Goal: Information Seeking & Learning: Learn about a topic

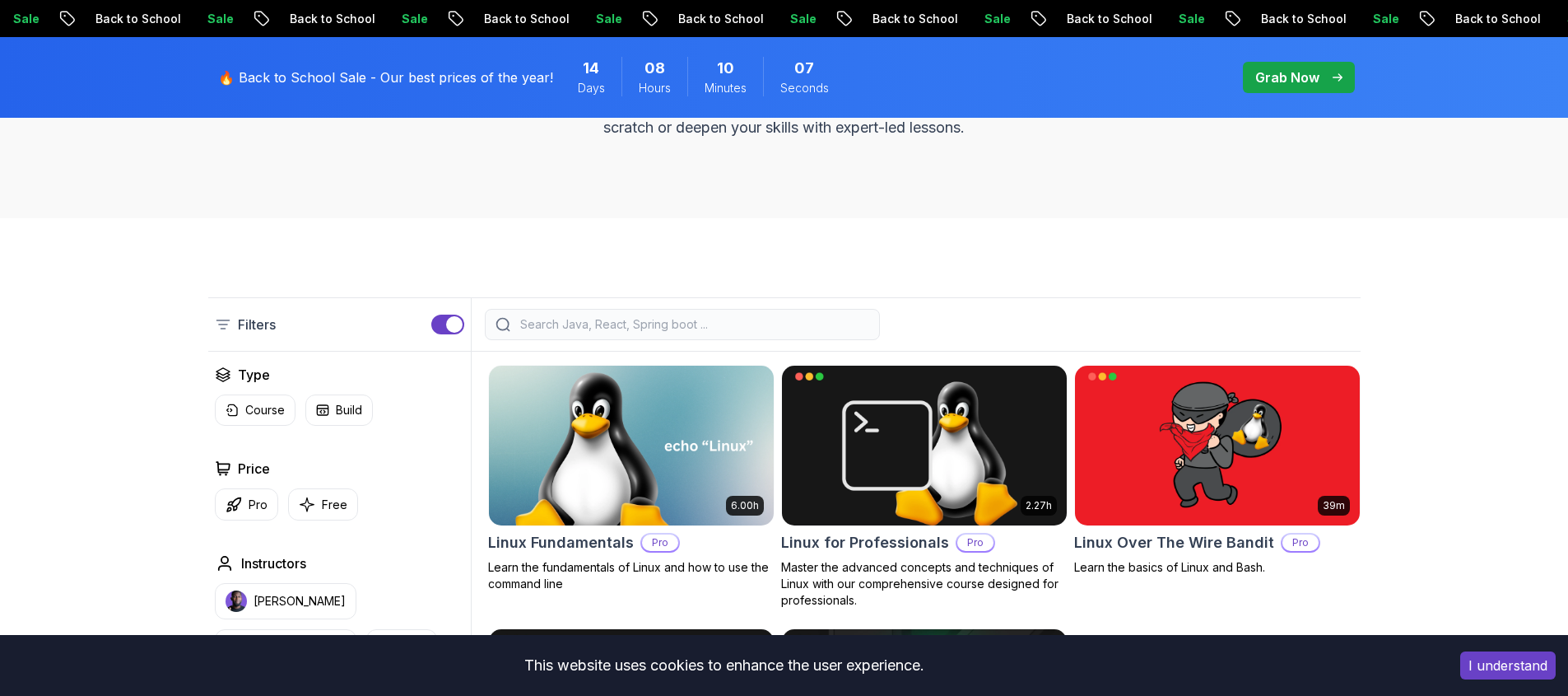
scroll to position [412, 0]
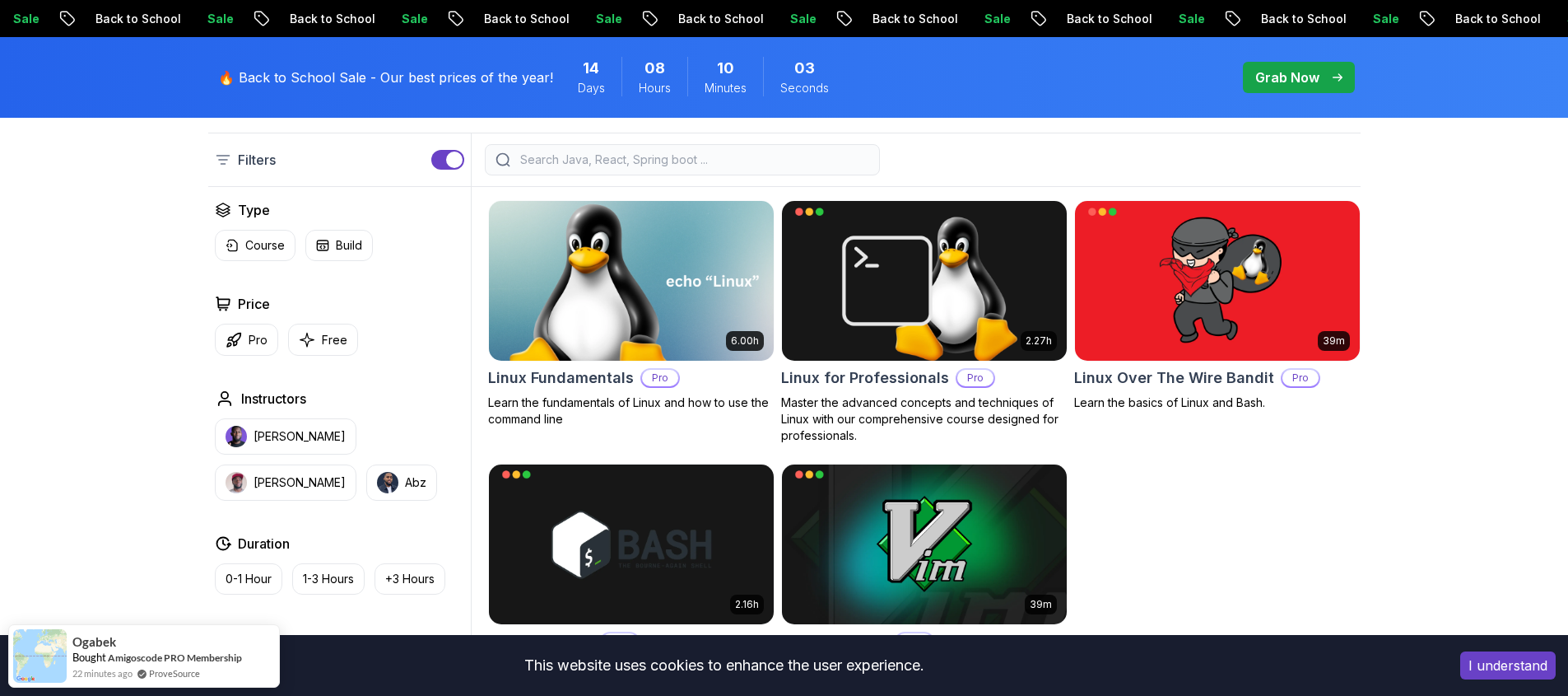
click at [577, 402] on p "Learn the fundamentals of Linux and how to use the command line" at bounding box center [631, 411] width 286 height 33
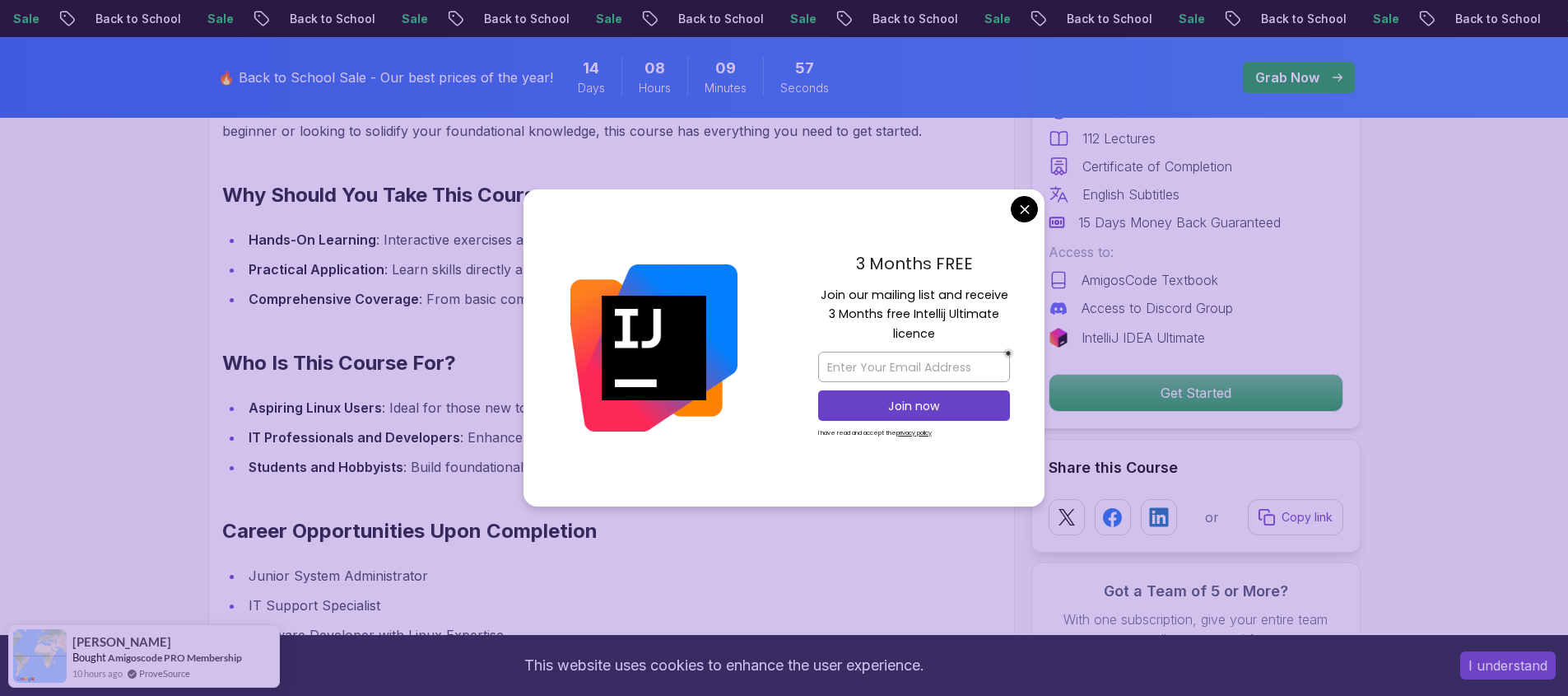
scroll to position [1730, 0]
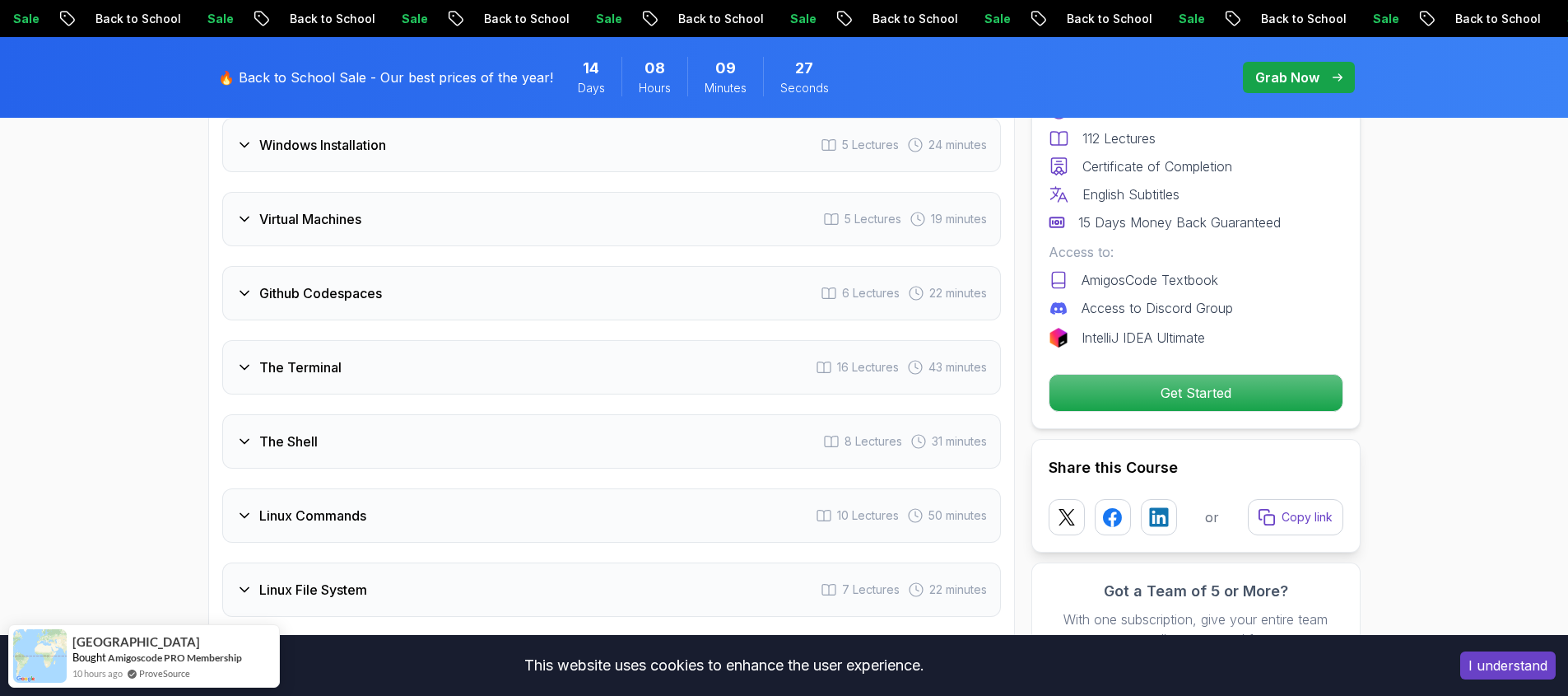
click at [454, 276] on div "Github Codespaces 6 Lectures 22 minutes" at bounding box center [612, 294] width 779 height 55
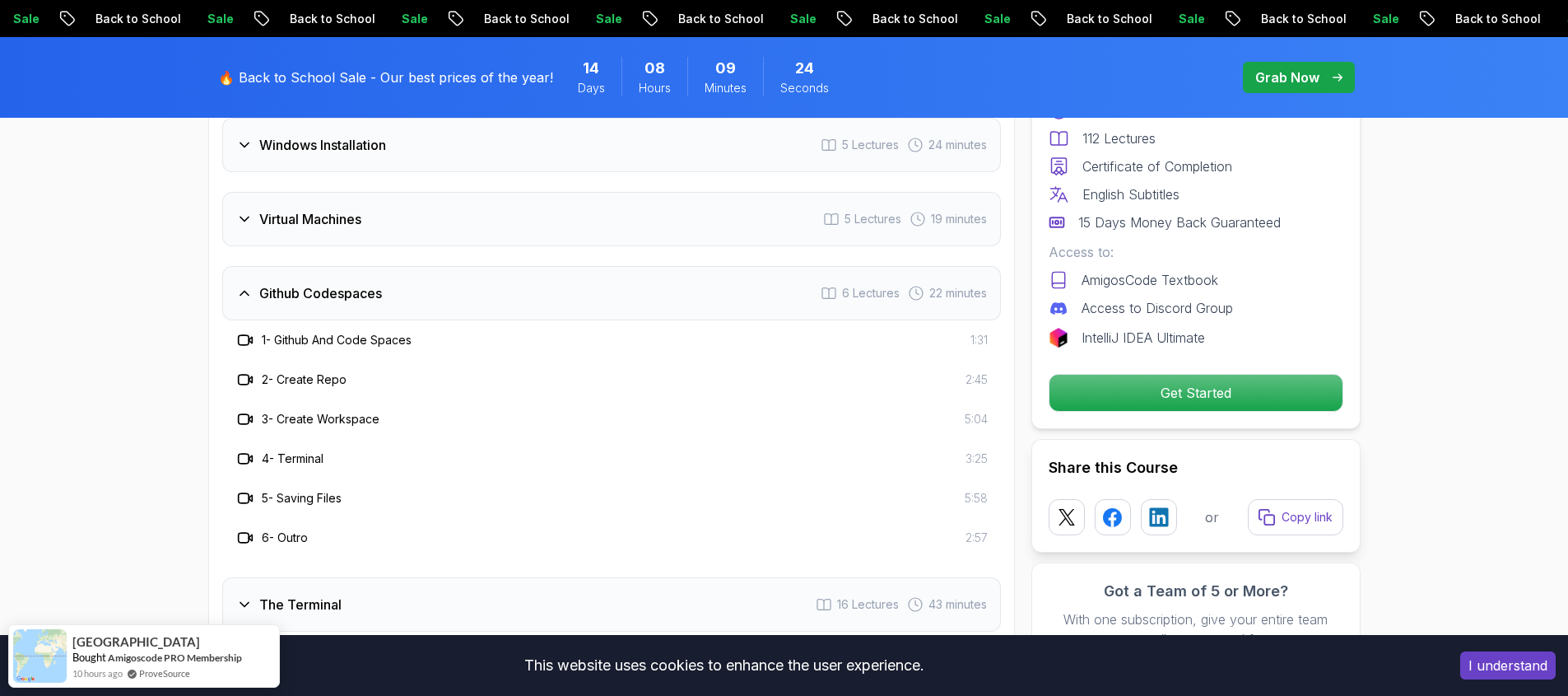
click at [454, 276] on div "Github Codespaces 6 Lectures 22 minutes" at bounding box center [612, 294] width 779 height 55
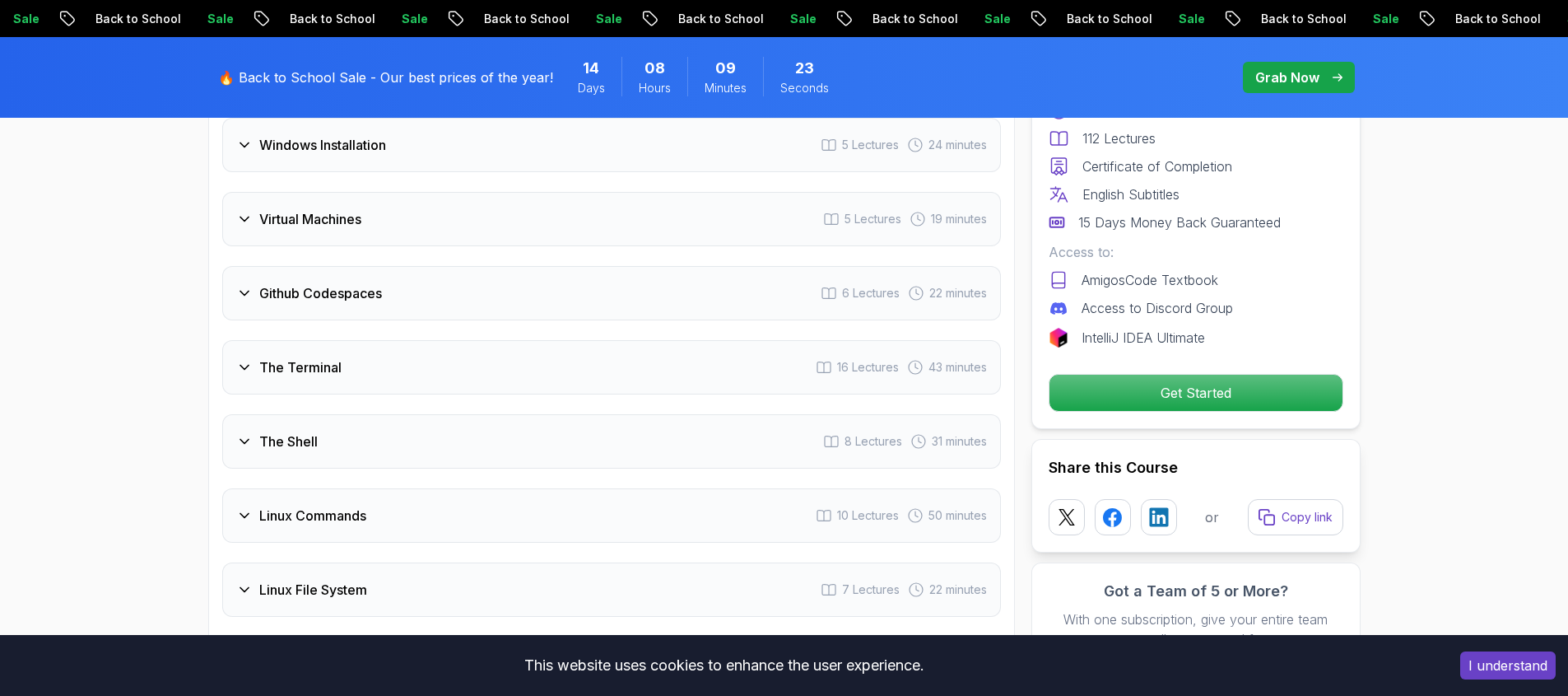
click at [390, 353] on div "The Terminal 16 Lectures 43 minutes" at bounding box center [612, 367] width 779 height 55
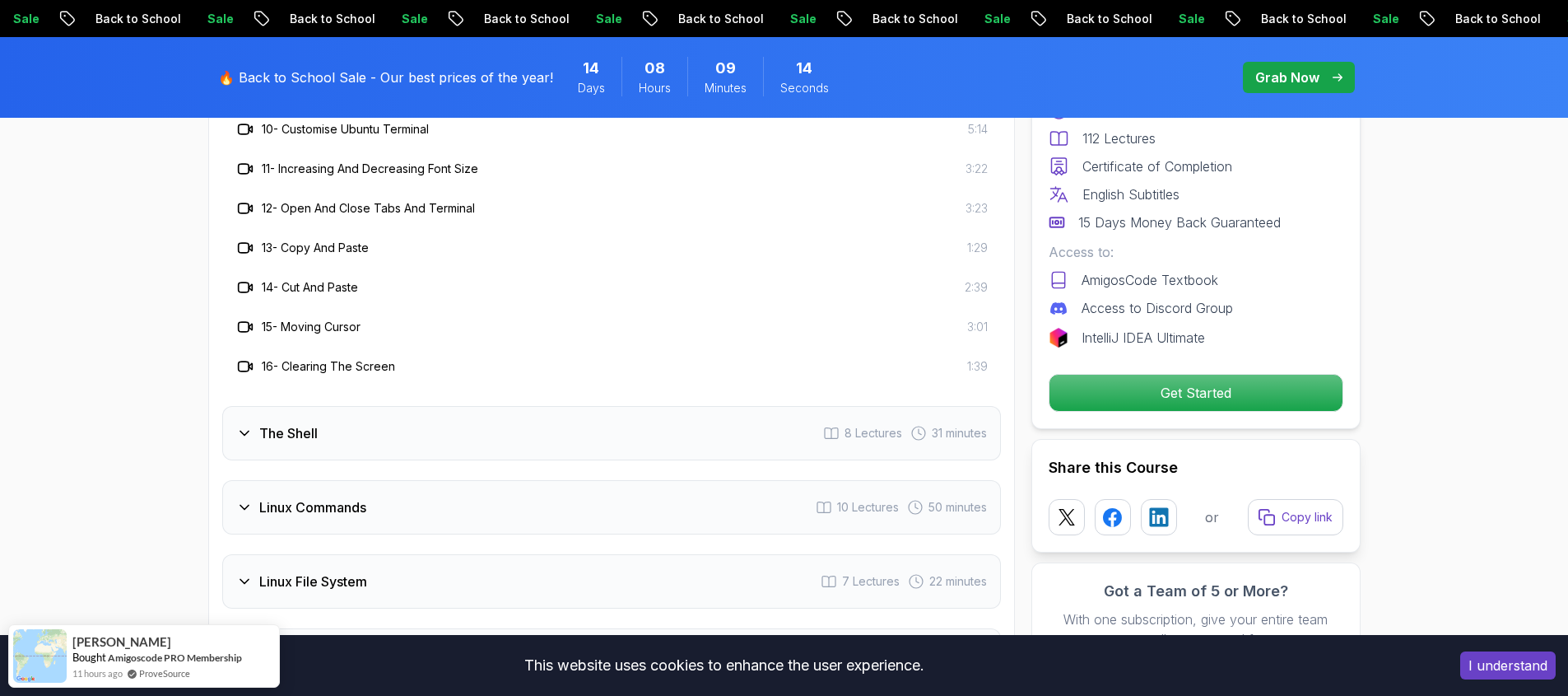
scroll to position [3174, 0]
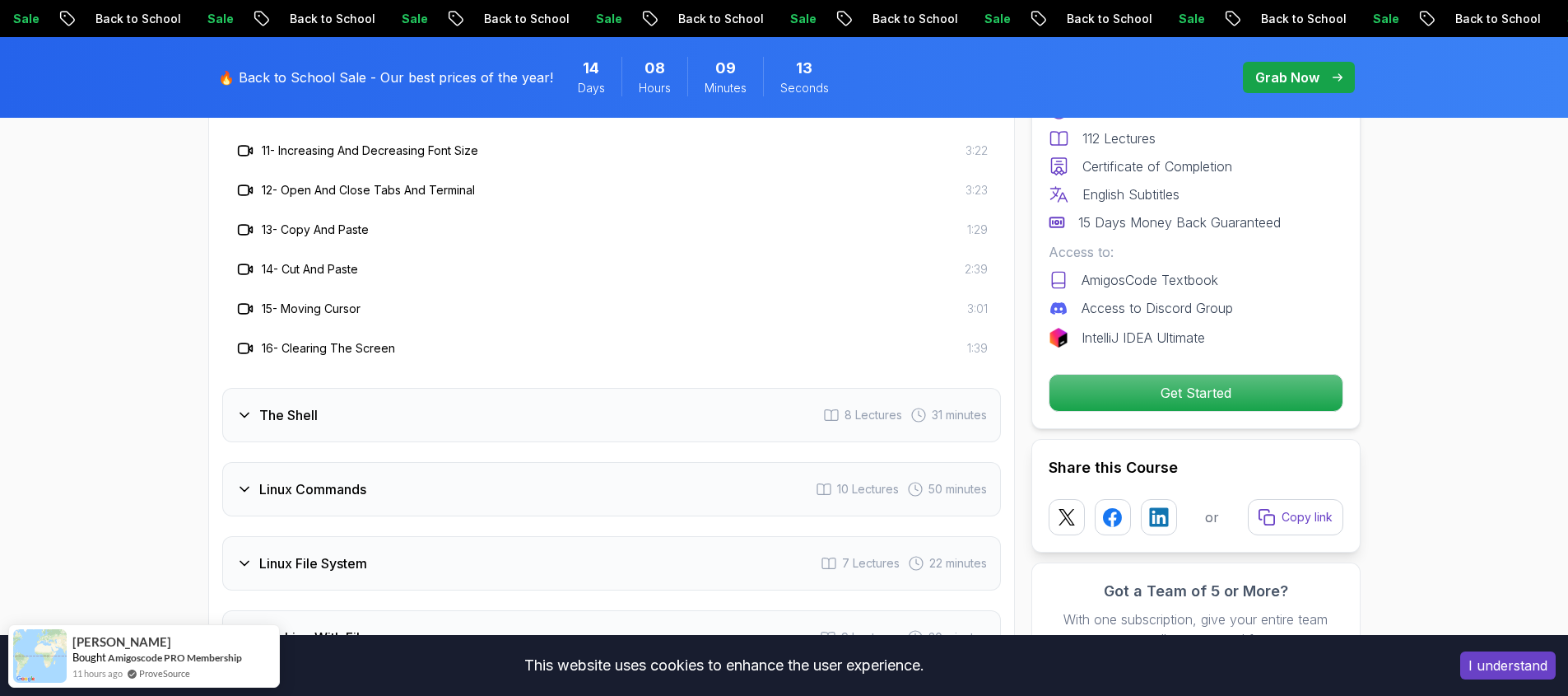
click at [428, 406] on div "The Shell 8 Lectures 31 minutes" at bounding box center [612, 415] width 779 height 55
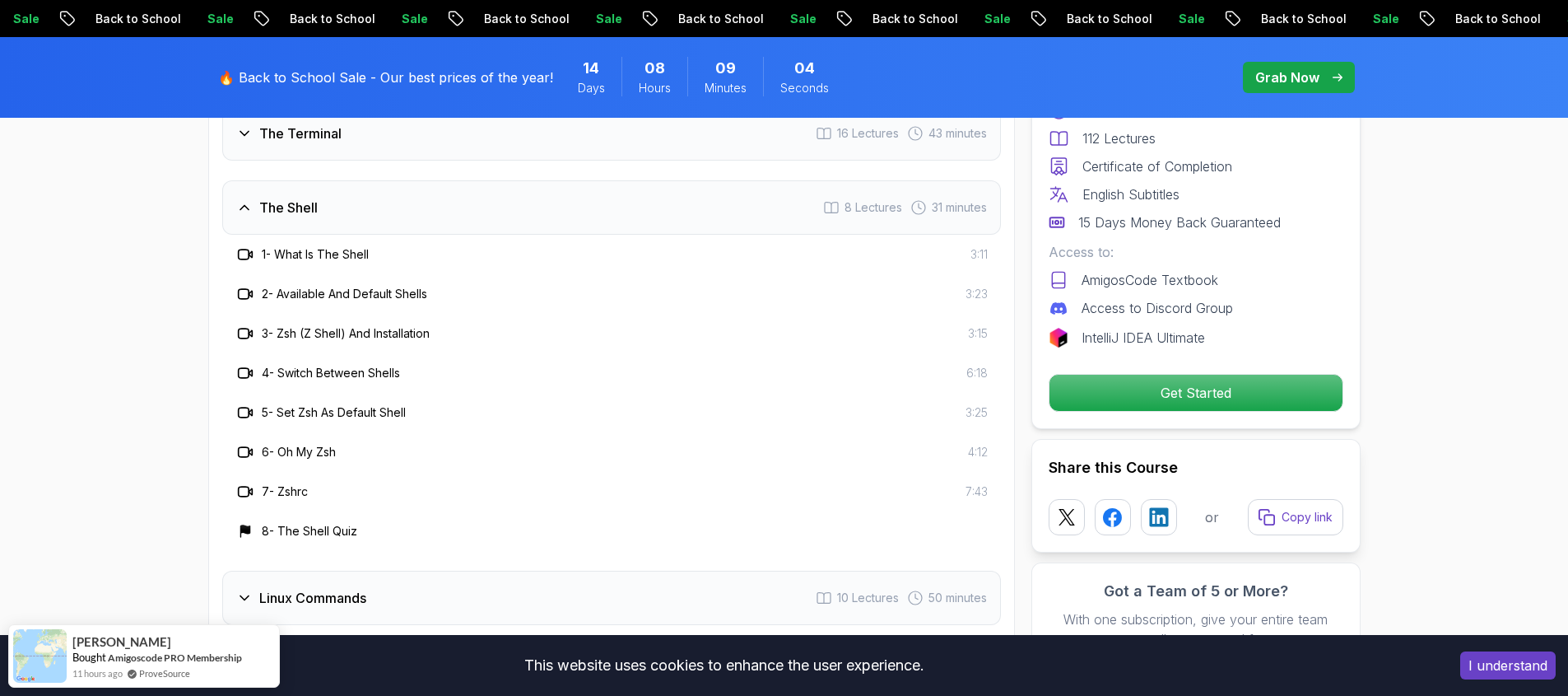
scroll to position [2844, 0]
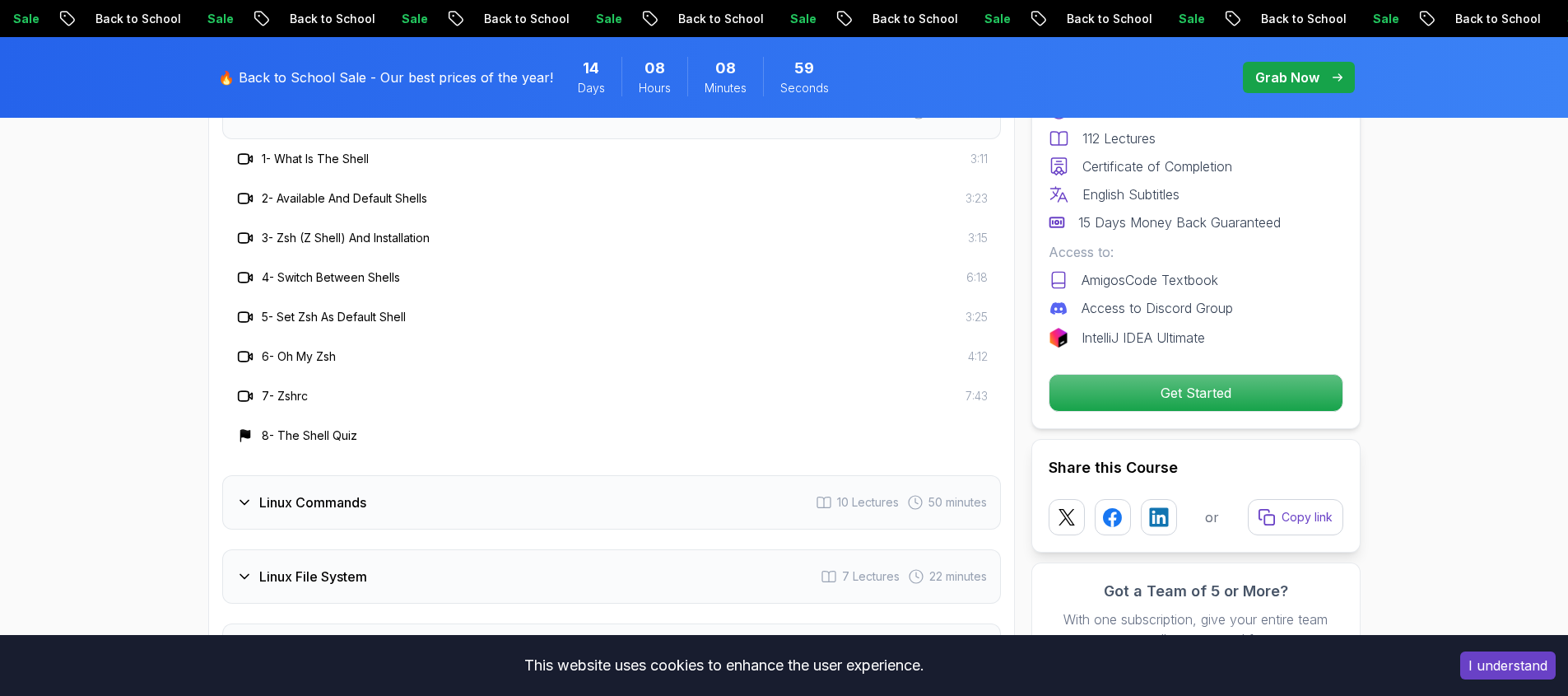
click at [343, 492] on h3 "Linux Commands" at bounding box center [313, 502] width 107 height 20
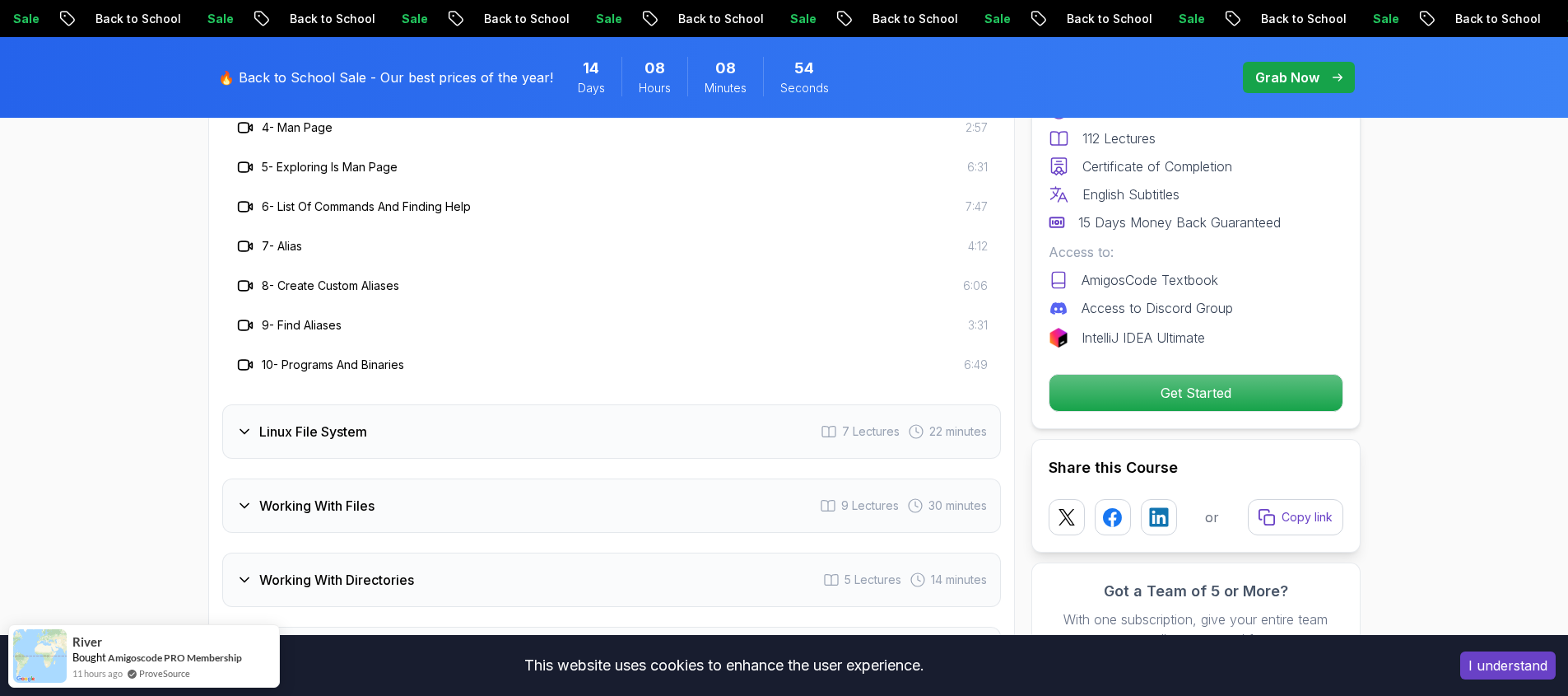
scroll to position [3091, 0]
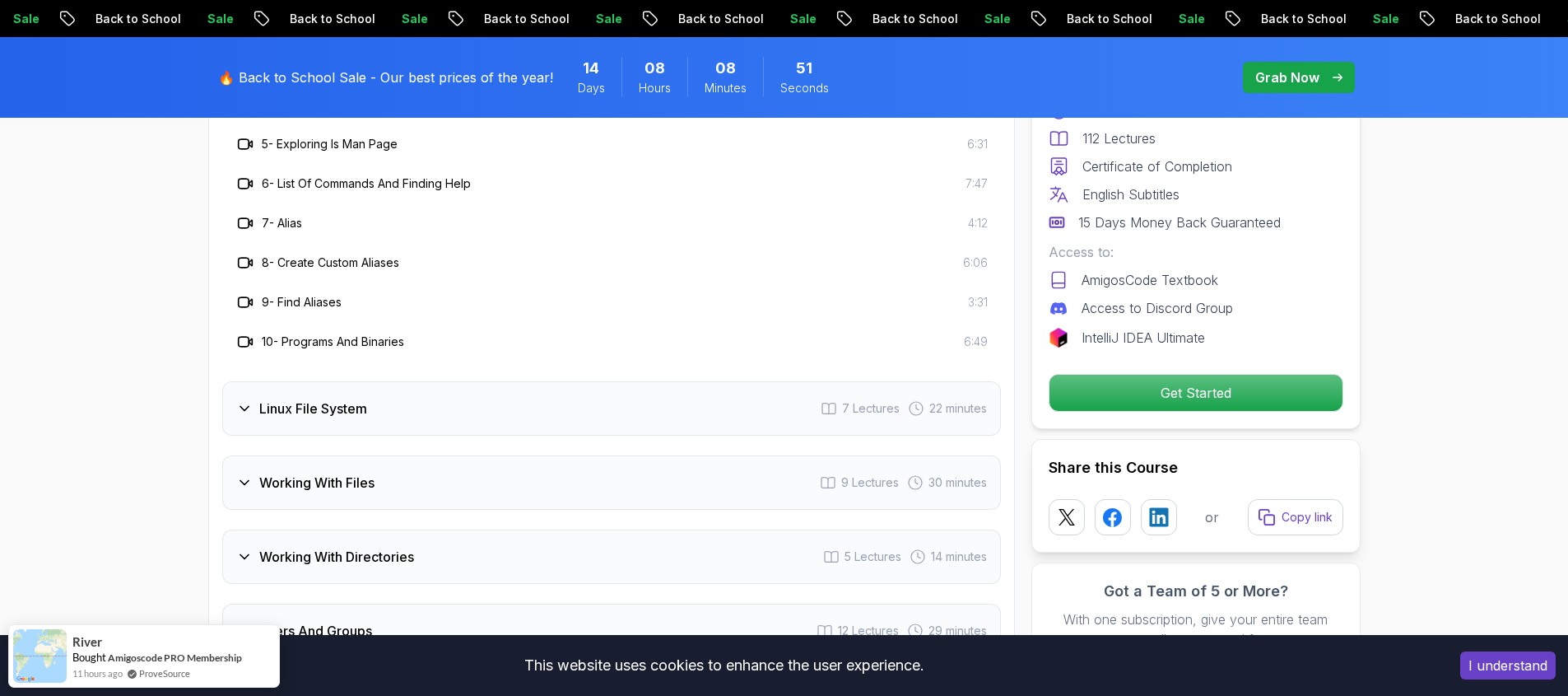
click at [323, 399] on h3 "Linux File System" at bounding box center [313, 409] width 108 height 20
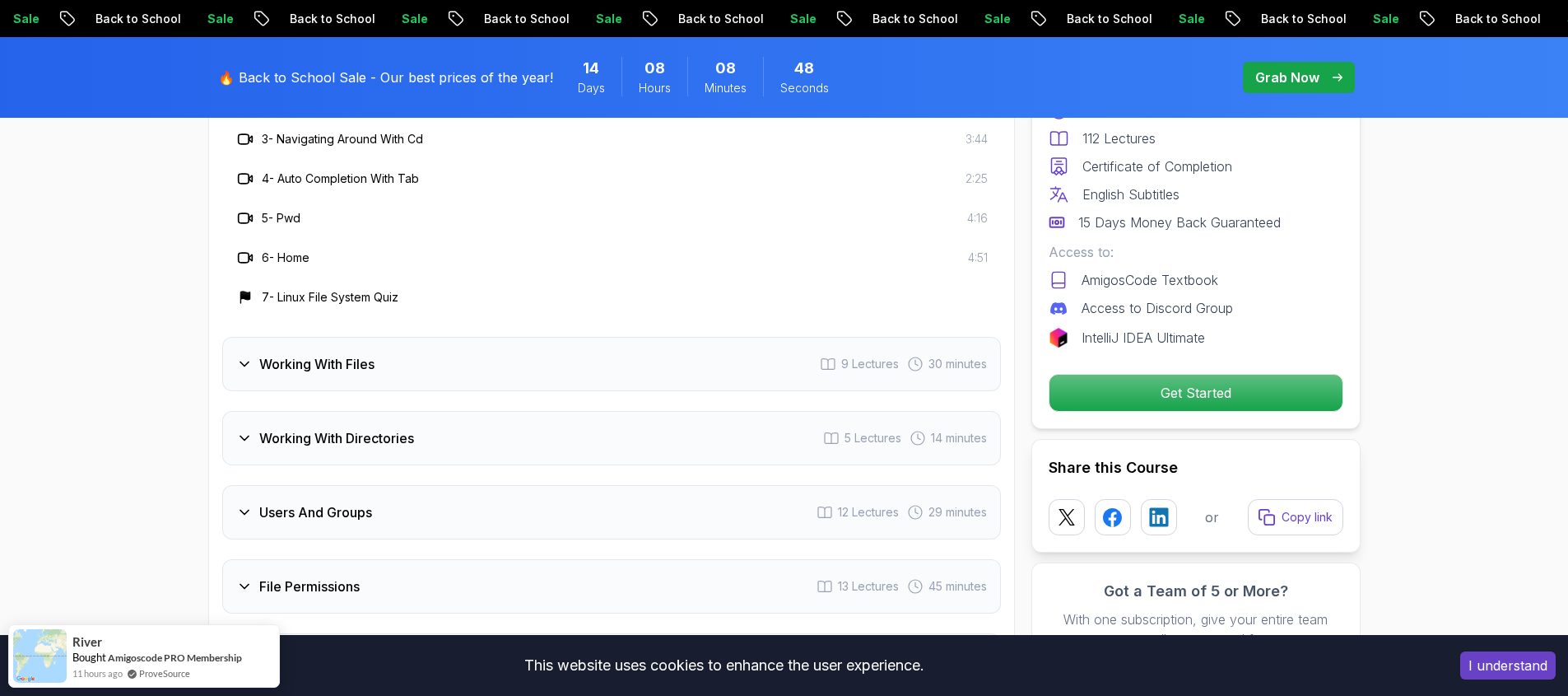
click at [325, 354] on h3 "Working With Files" at bounding box center [317, 364] width 115 height 20
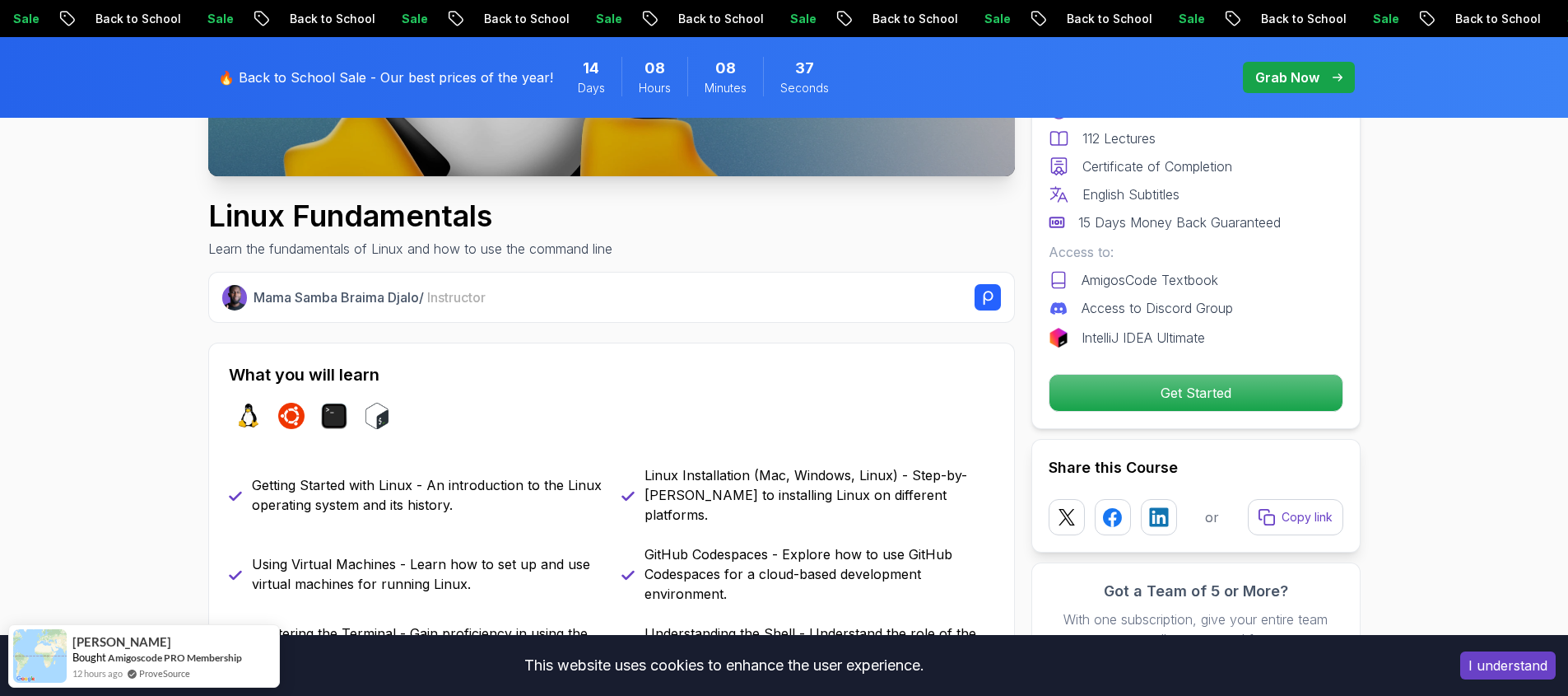
scroll to position [823, 0]
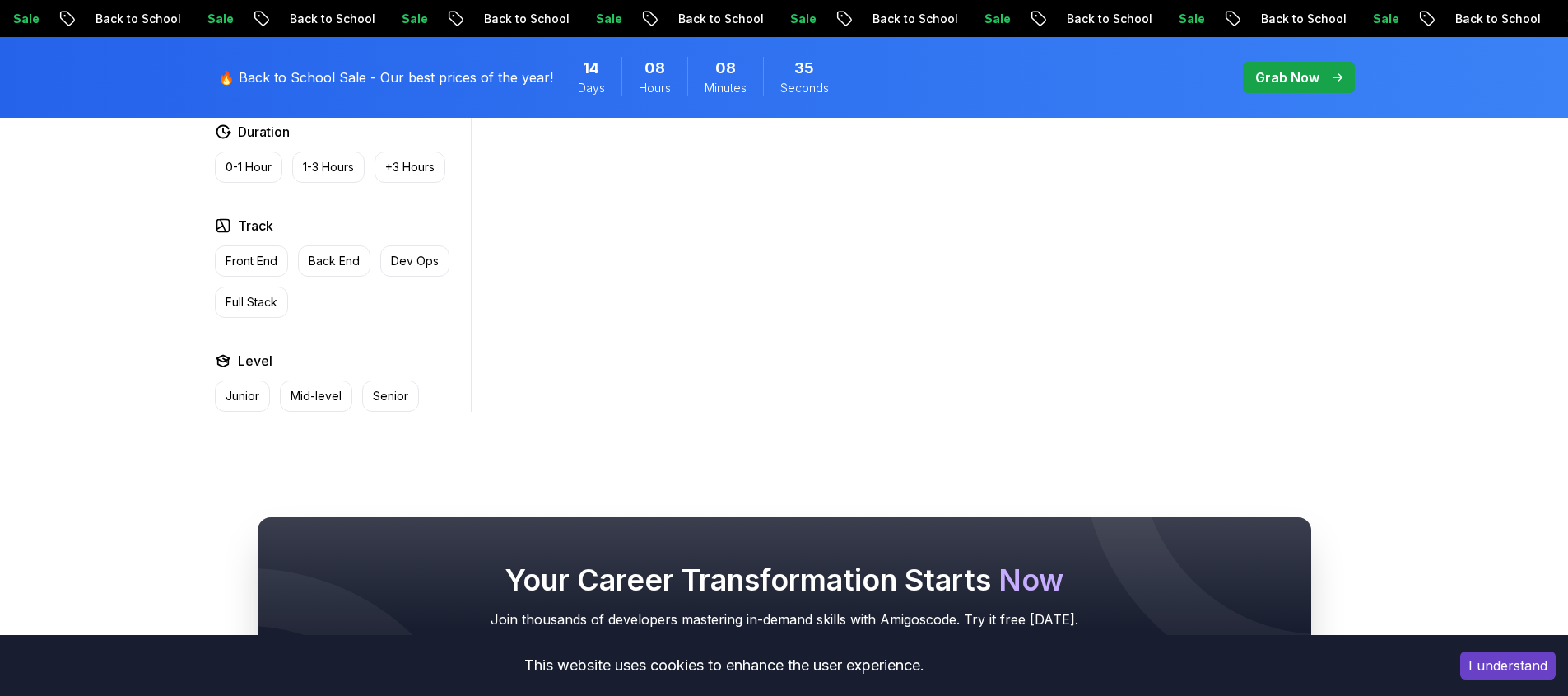
scroll to position [412, 0]
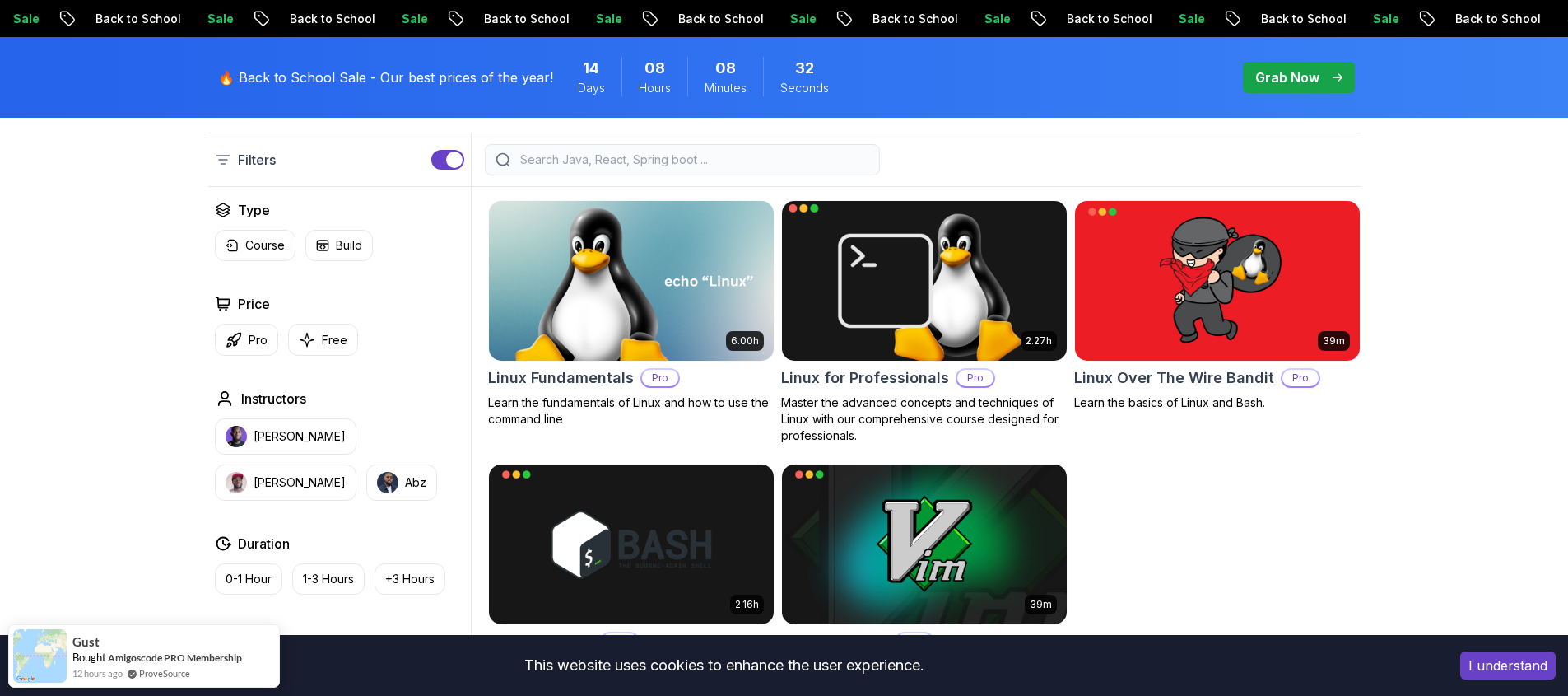
click at [862, 292] on img at bounding box center [924, 281] width 299 height 167
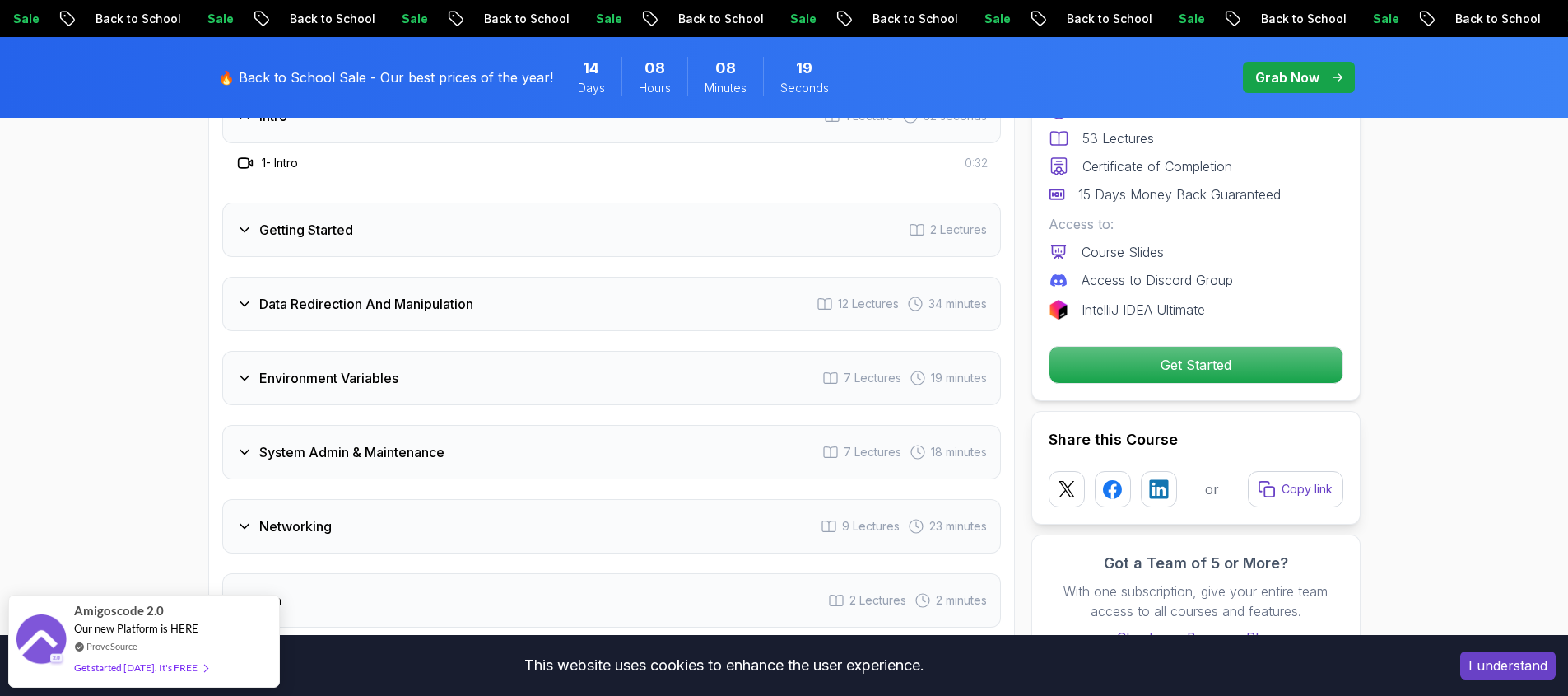
scroll to position [2637, 0]
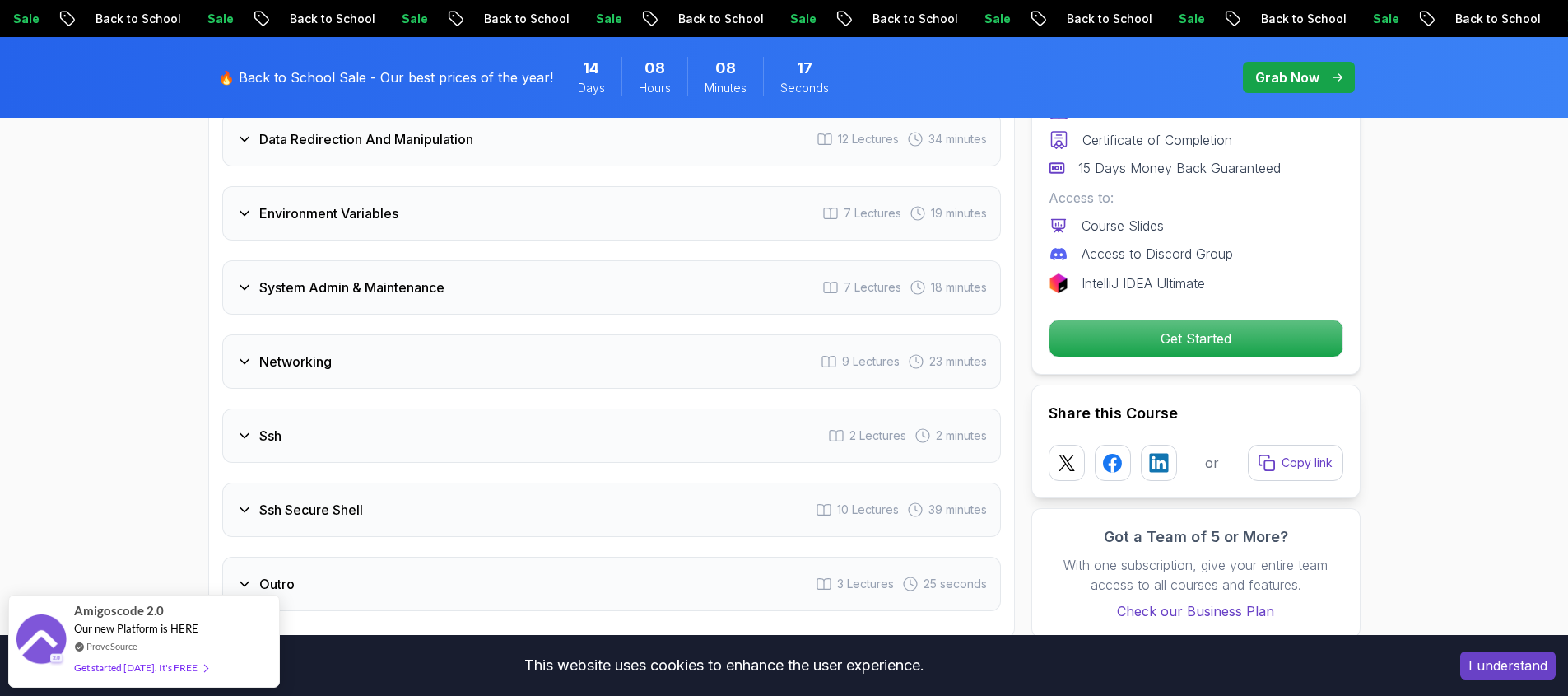
click at [551, 223] on div "Environment Variables 7 Lectures 19 minutes" at bounding box center [612, 214] width 779 height 55
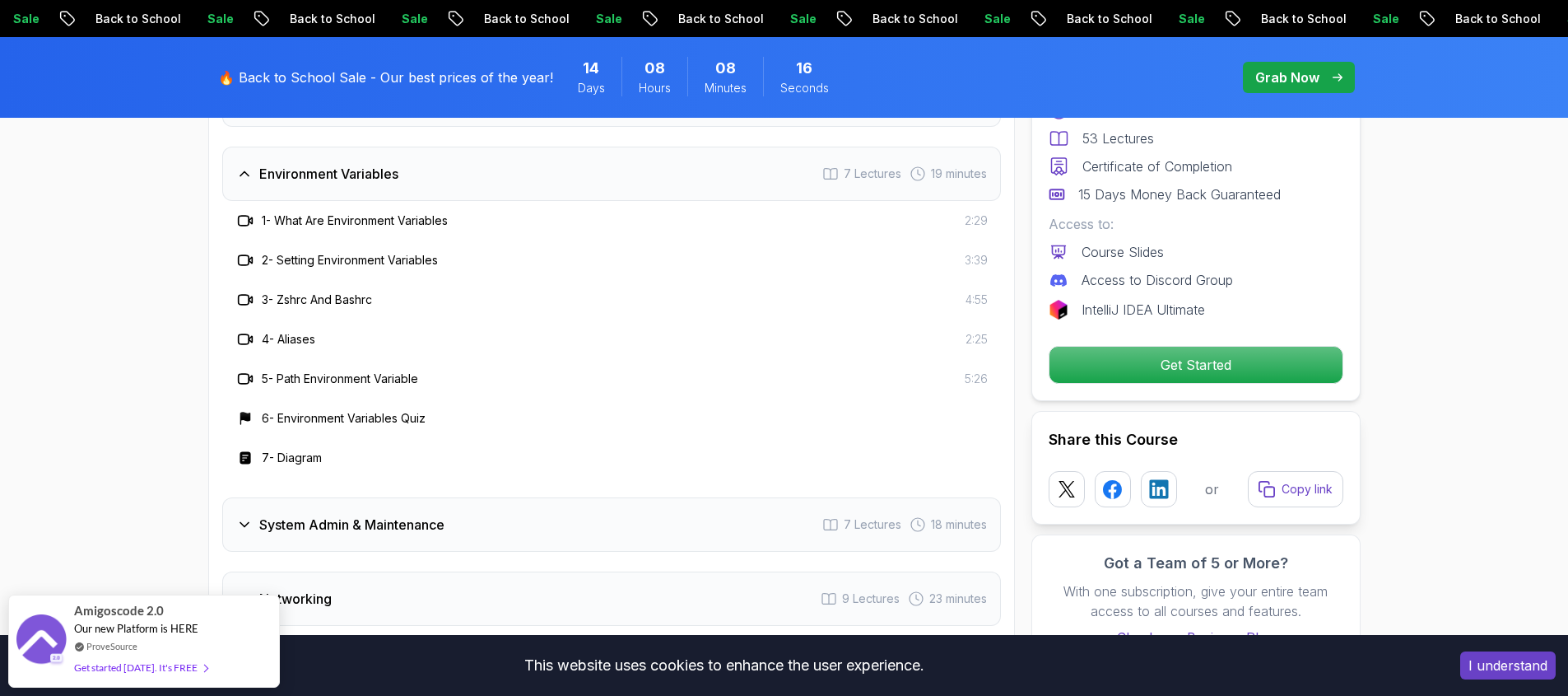
click at [530, 170] on div "Environment Variables 7 Lectures 19 minutes" at bounding box center [612, 174] width 779 height 55
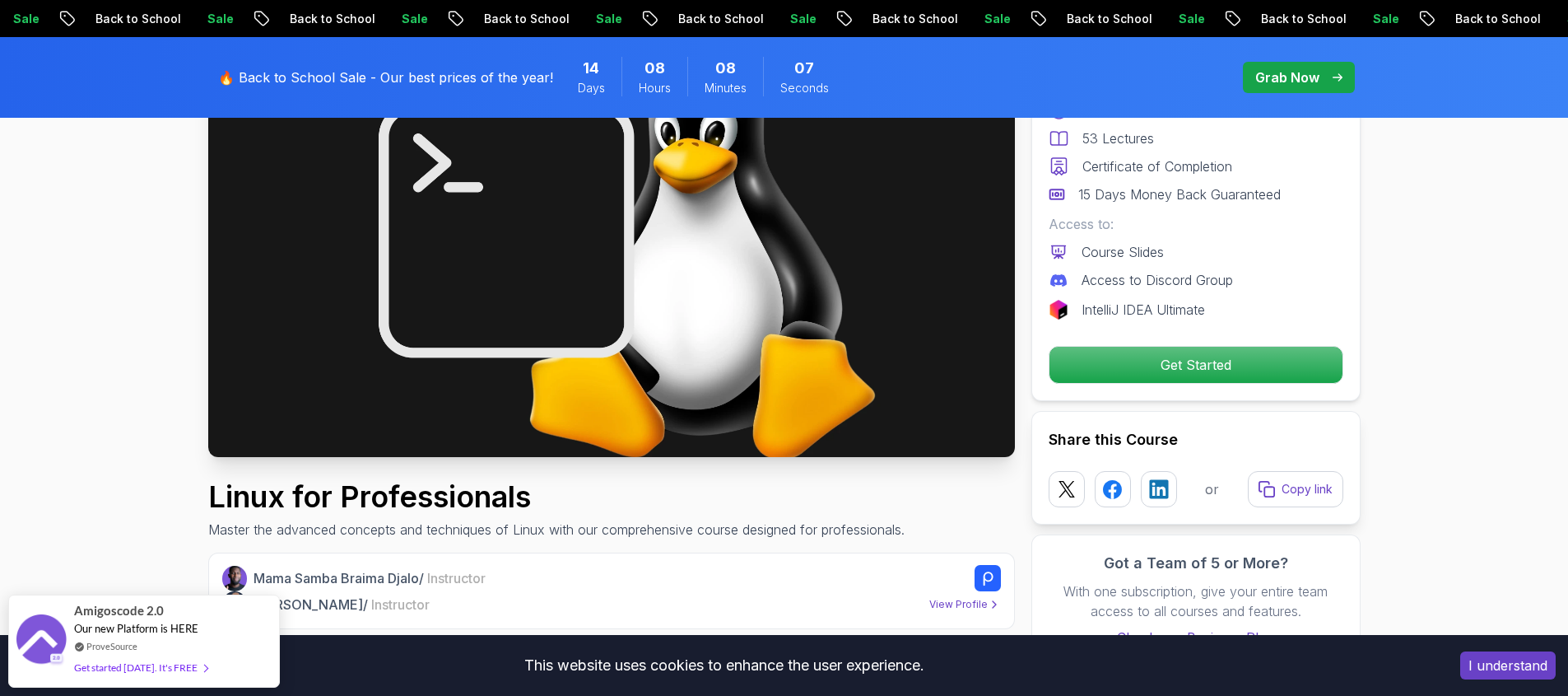
scroll to position [0, 0]
